Goal: Task Accomplishment & Management: Use online tool/utility

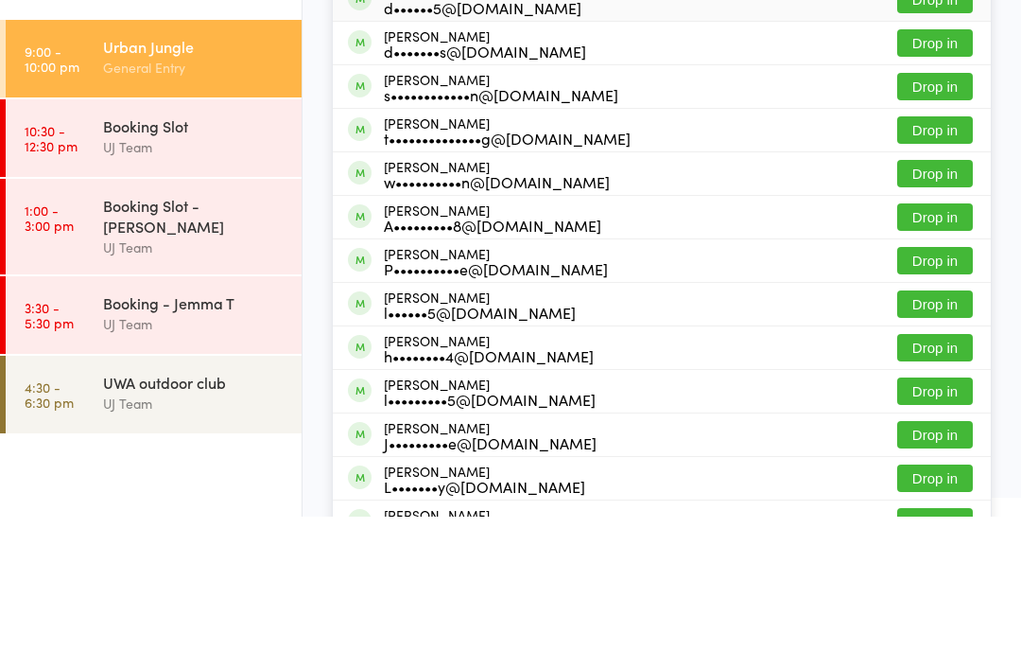
type input "Linden"
click at [456, 153] on div "d••••••5@[DOMAIN_NAME]" at bounding box center [483, 159] width 198 height 15
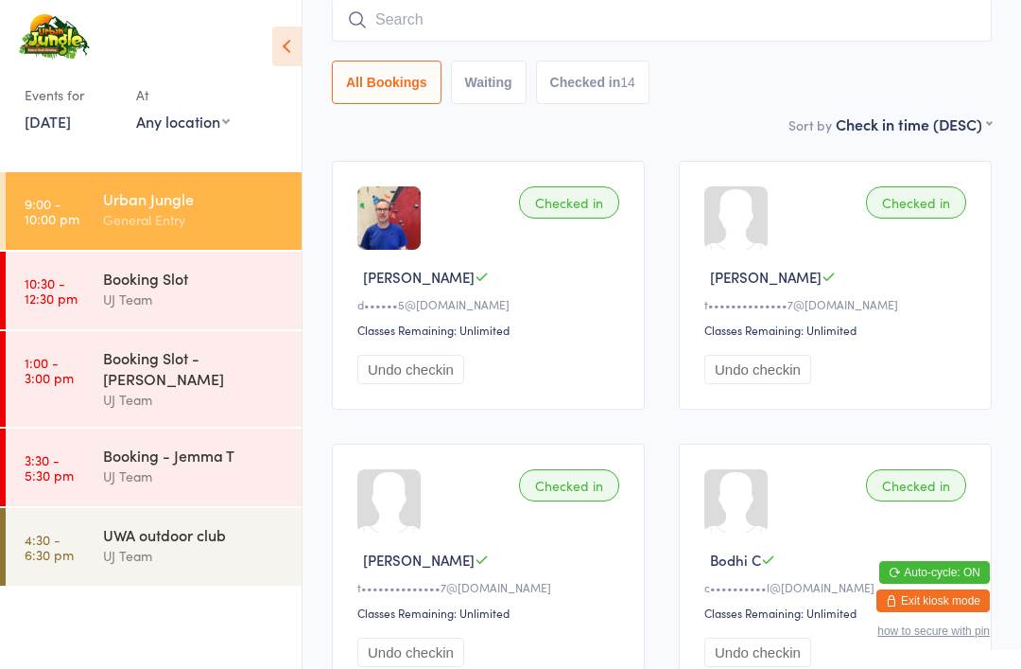
click at [122, 288] on div "Booking Slot" at bounding box center [194, 278] width 183 height 21
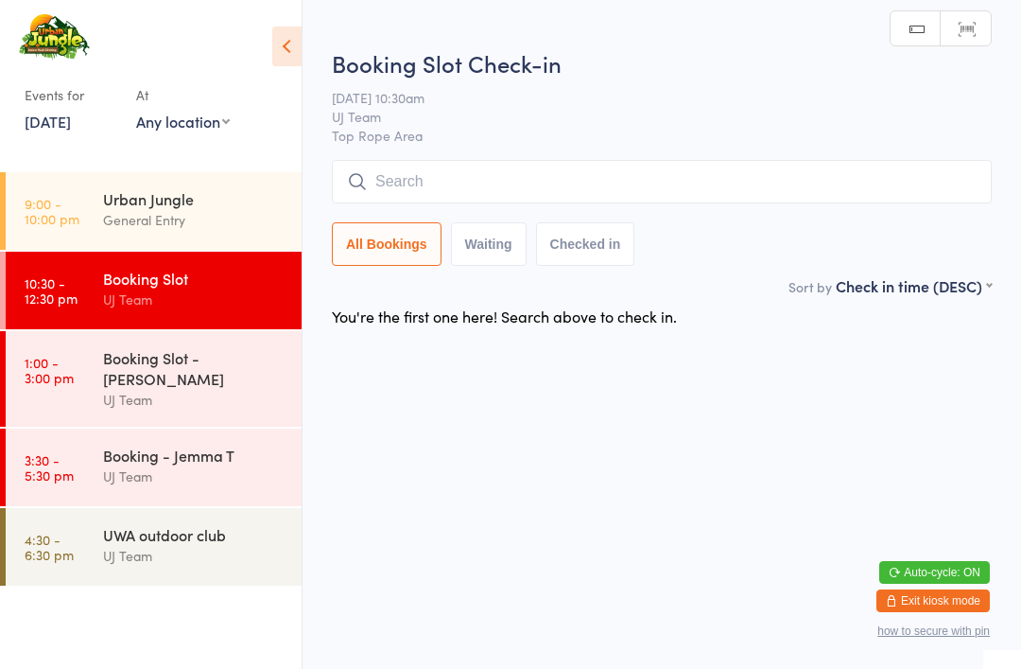
click at [99, 350] on link "1:00 - 3:00 pm Booking Slot - [PERSON_NAME] Team" at bounding box center [154, 379] width 296 height 96
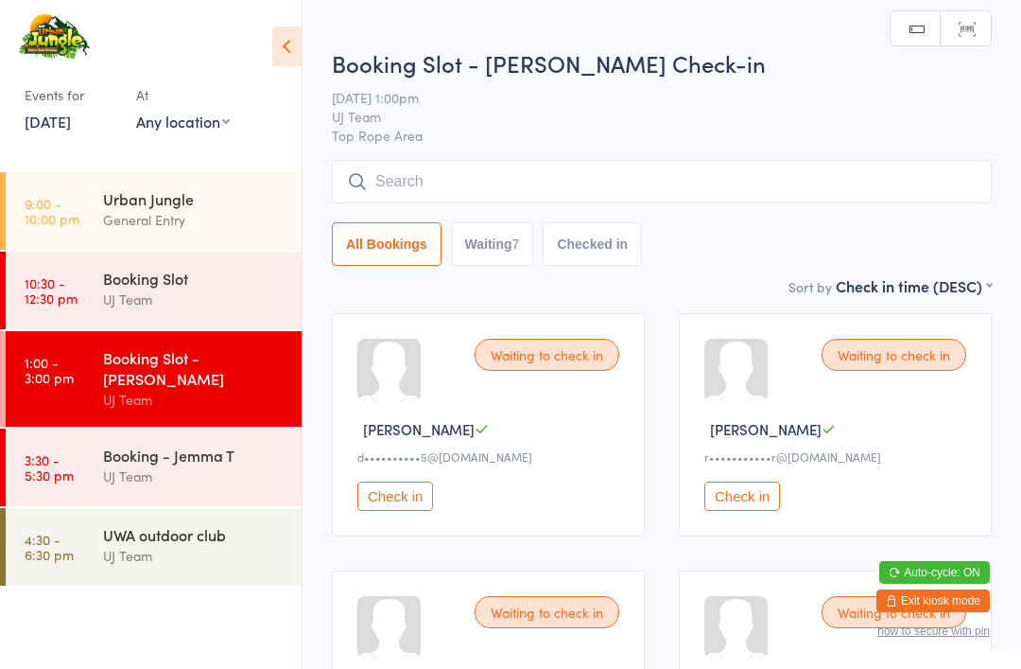
click at [97, 428] on link "3:30 - 5:30 pm Booking - Jemma T UJ Team" at bounding box center [154, 467] width 296 height 78
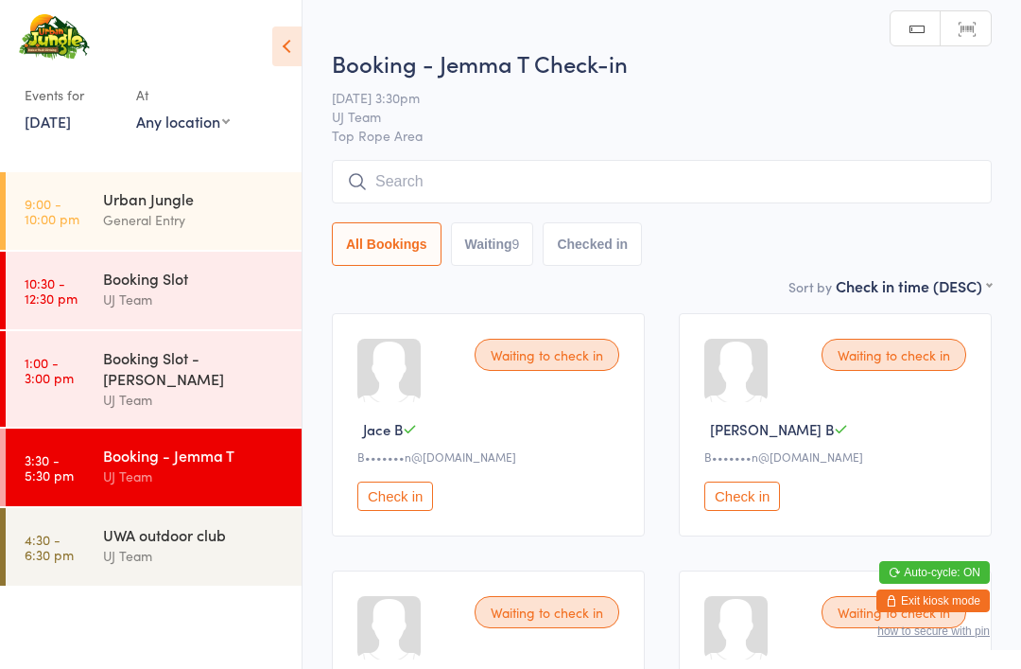
click at [104, 220] on div "General Entry" at bounding box center [194, 220] width 183 height 22
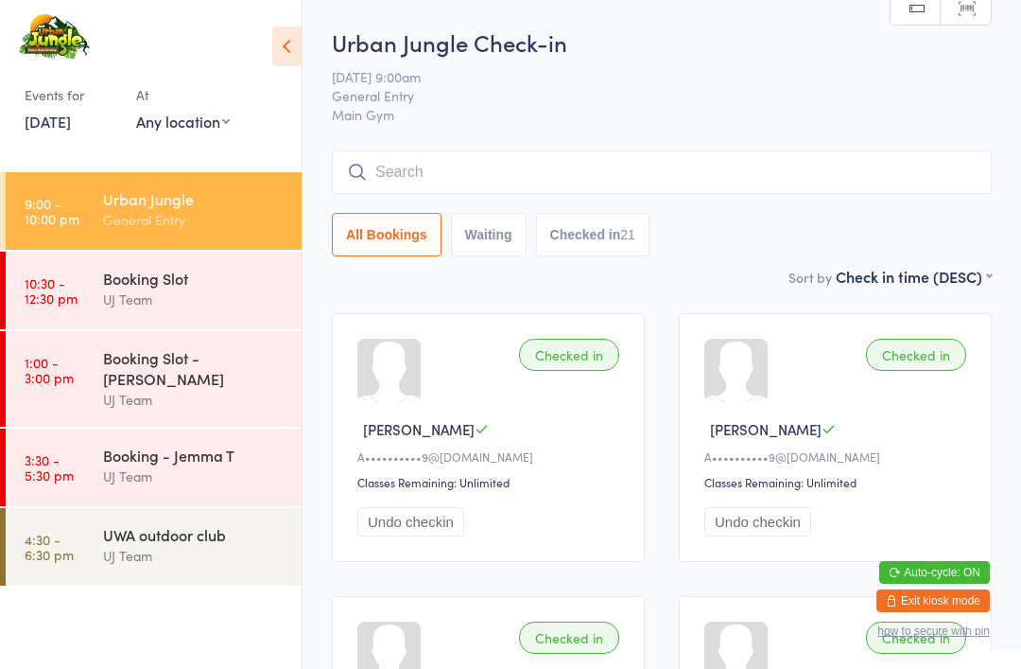
click at [392, 169] on input "search" at bounding box center [662, 172] width 660 height 44
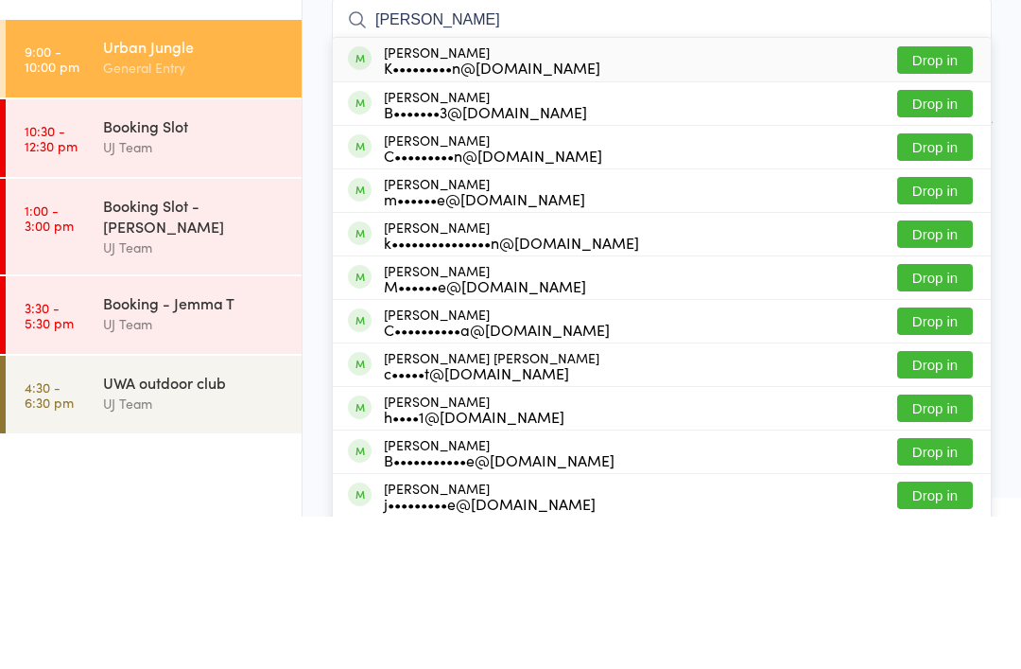
type input "[PERSON_NAME]"
click at [937, 199] on button "Drop in" at bounding box center [935, 212] width 76 height 27
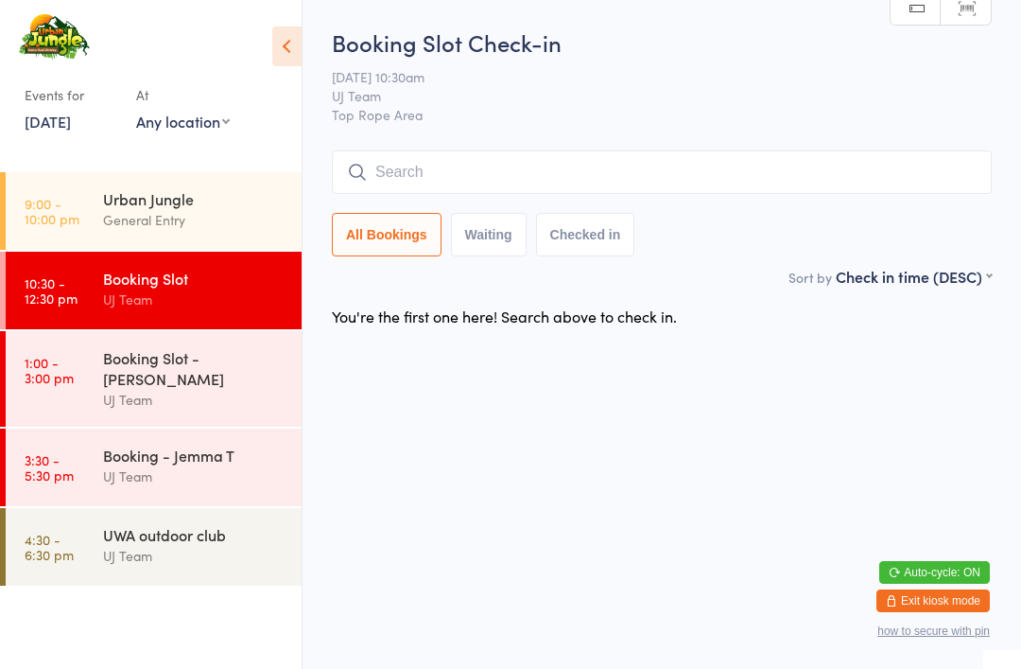
click at [140, 193] on div "Urban Jungle" at bounding box center [194, 198] width 183 height 21
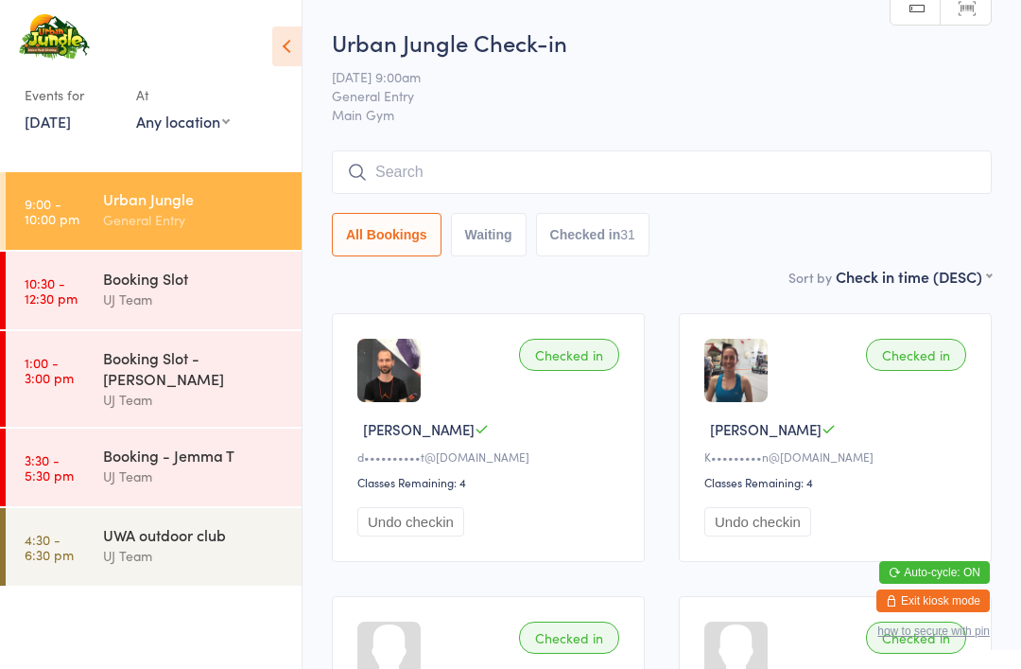
click at [16, 428] on link "3:30 - 5:30 pm Booking - Jemma T UJ Team" at bounding box center [154, 467] width 296 height 78
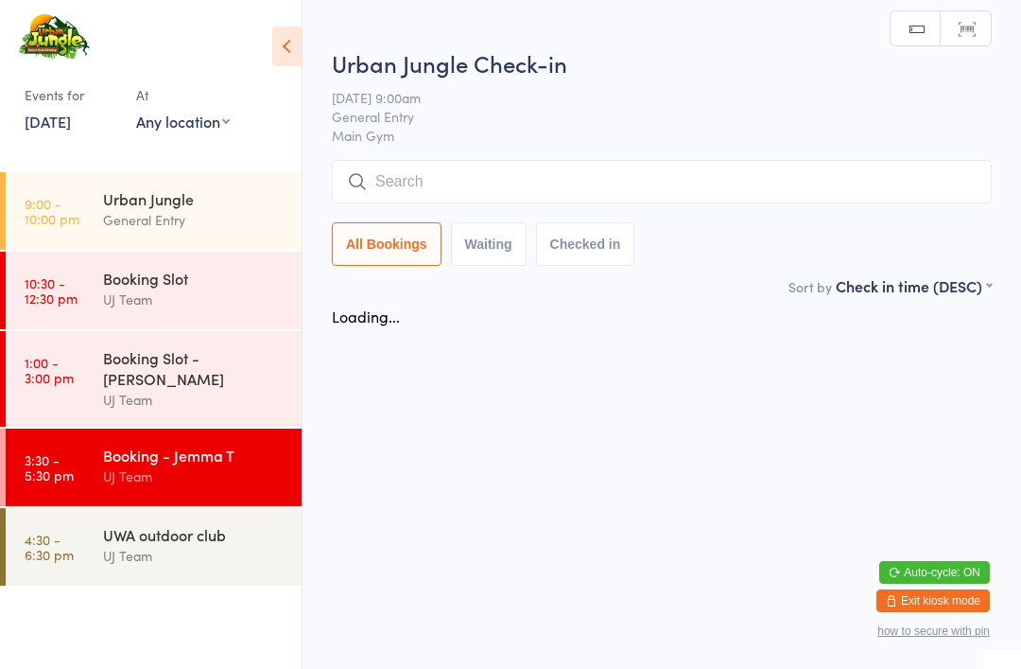
click at [1018, 175] on ui-view "Urban Jungle Check-in [DATE] 9:00am General Entry Main Gym Manual search Scanne…" at bounding box center [662, 191] width 719 height 288
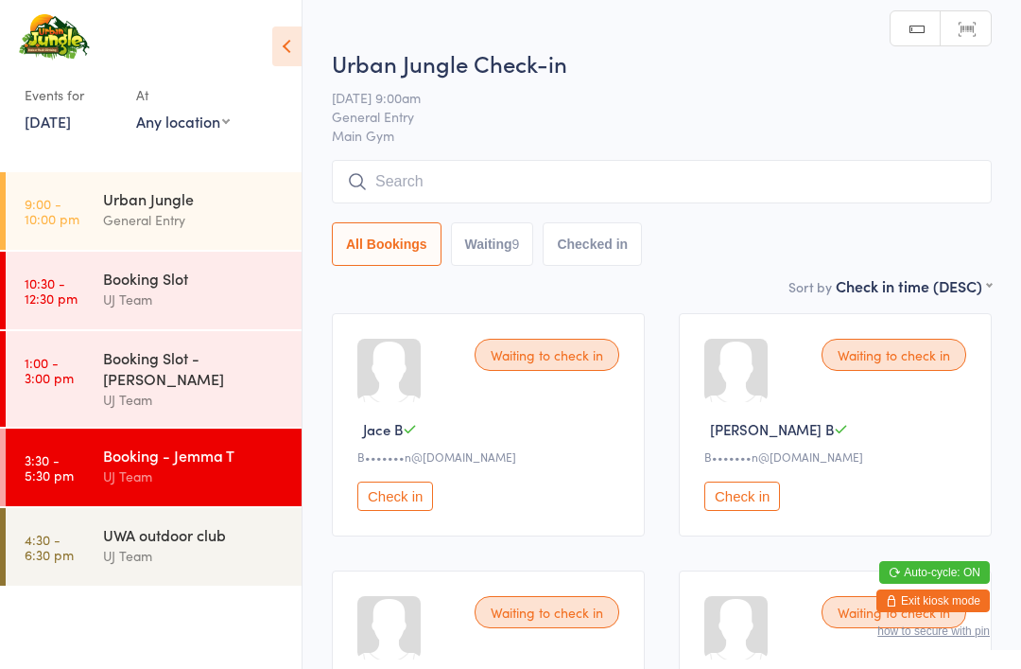
click at [168, 586] on ul "9:00 - 10:00 pm Urban Jungle General Entry 10:30 - 12:30 pm Booking Slot UJ Tea…" at bounding box center [151, 420] width 302 height 497
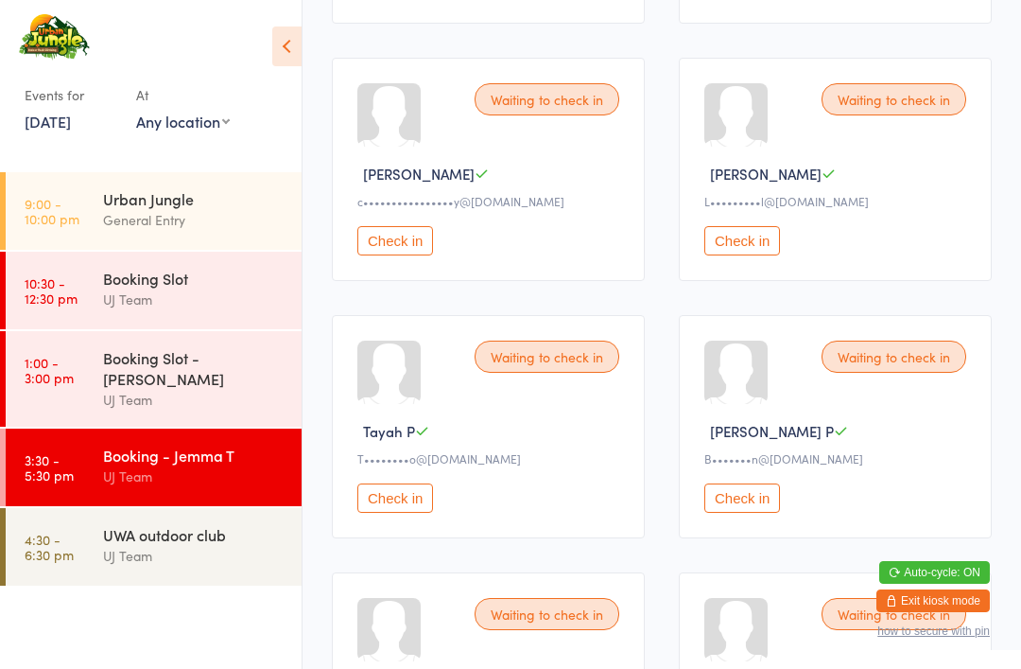
scroll to position [507, 0]
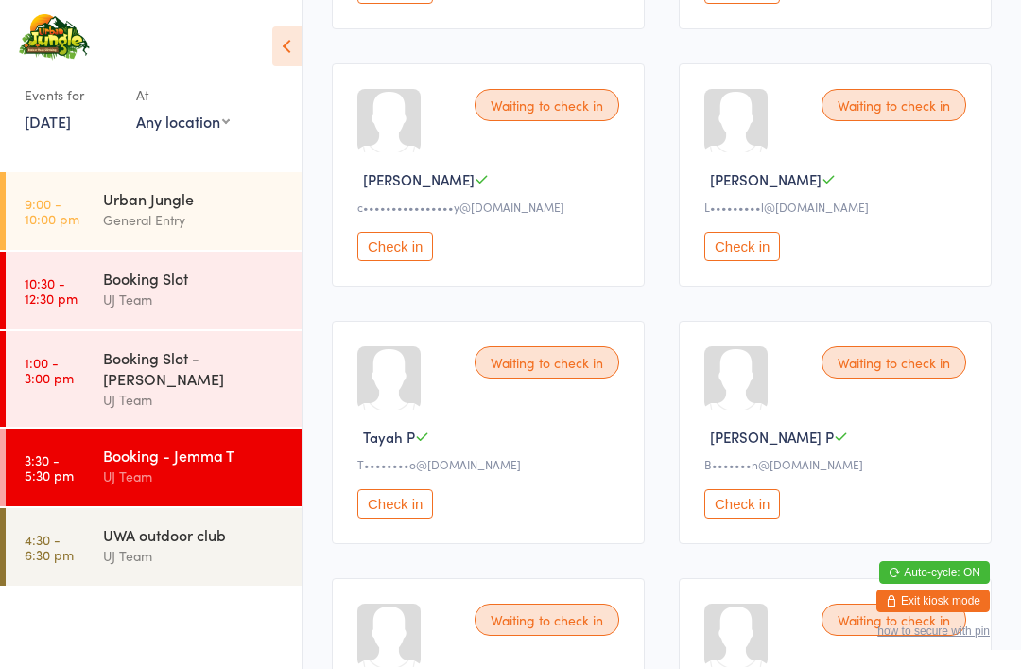
click at [26, 172] on link "9:00 - 10:00 pm Urban Jungle General Entry" at bounding box center [154, 211] width 296 height 78
